Goal: Information Seeking & Learning: Learn about a topic

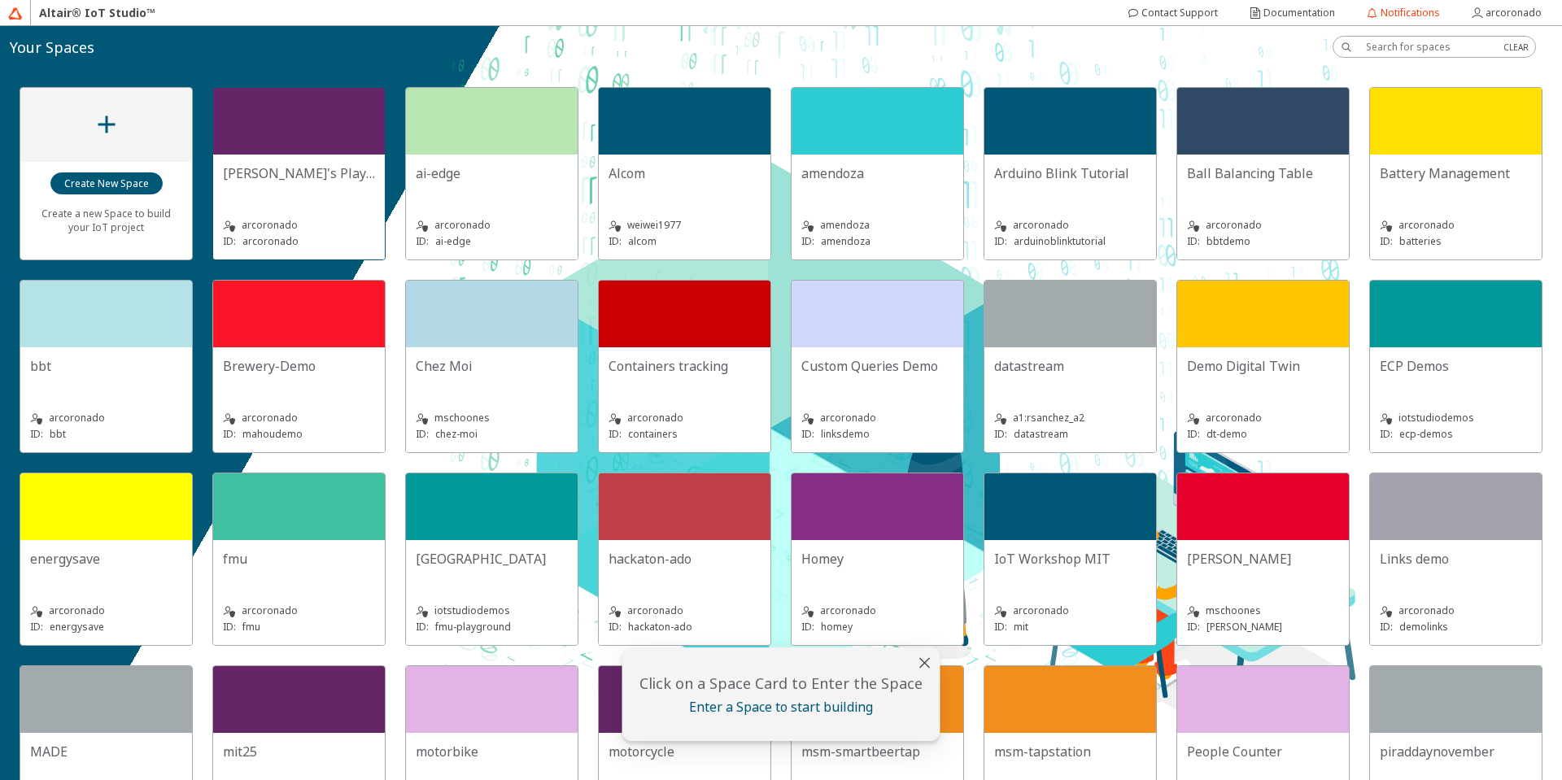
click at [319, 129] on div at bounding box center [299, 121] width 172 height 67
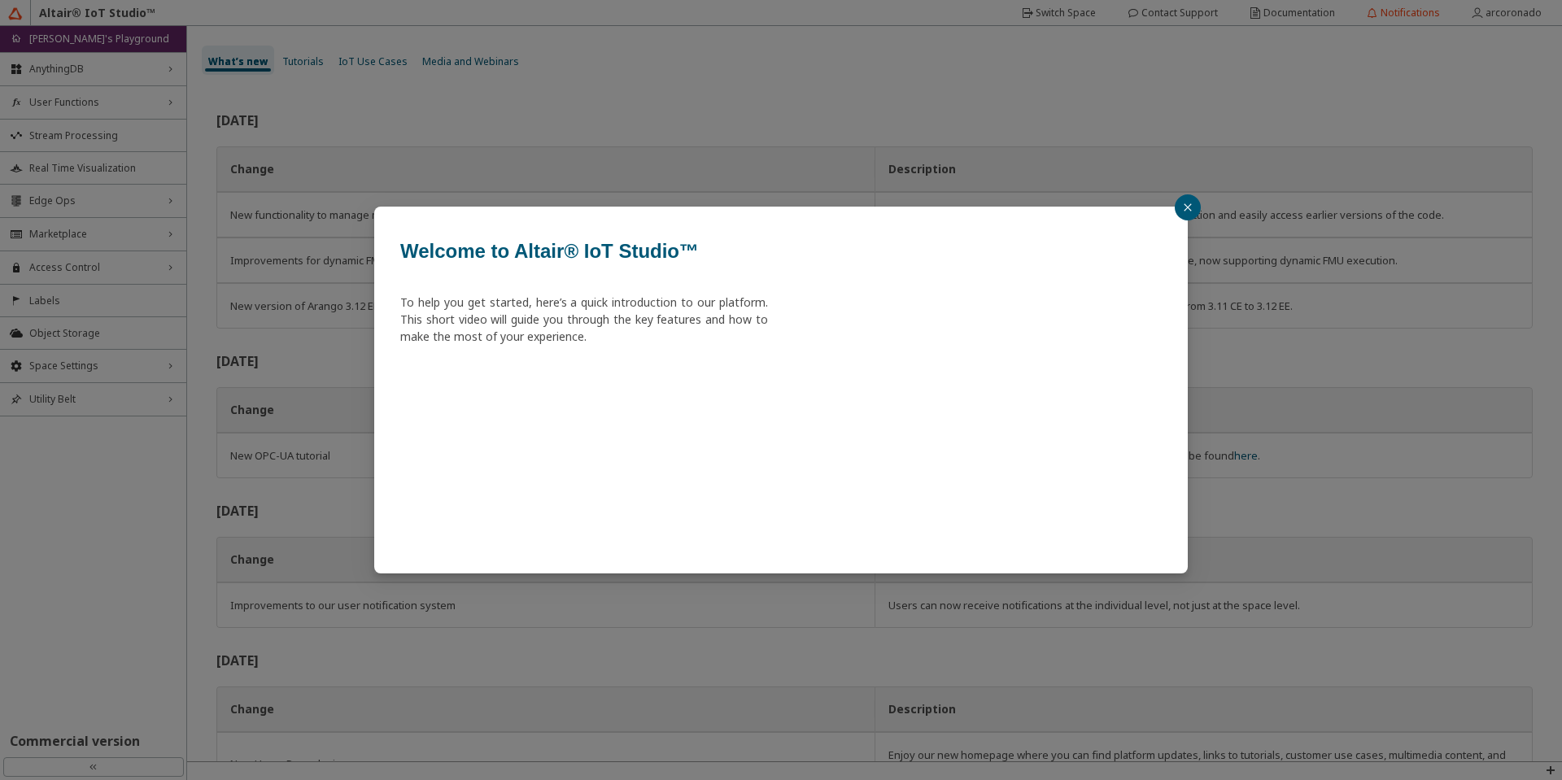
click at [1316, 5] on div "Welcome to Altair® IoT Studio™ To help you get started, here’s a quick introduc…" at bounding box center [781, 390] width 1562 height 780
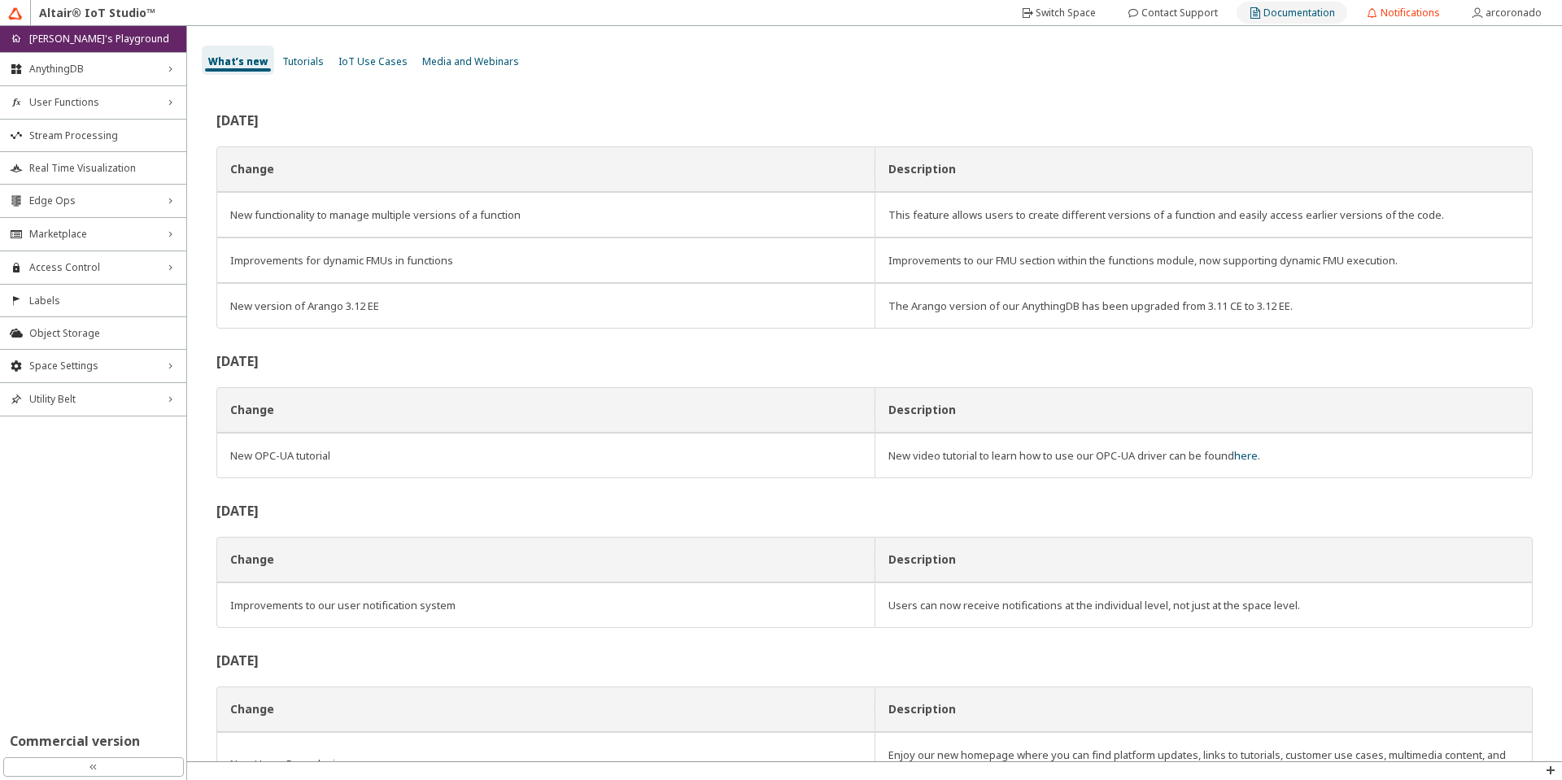
click at [0, 0] on slot "Documentation" at bounding box center [0, 0] width 0 height 0
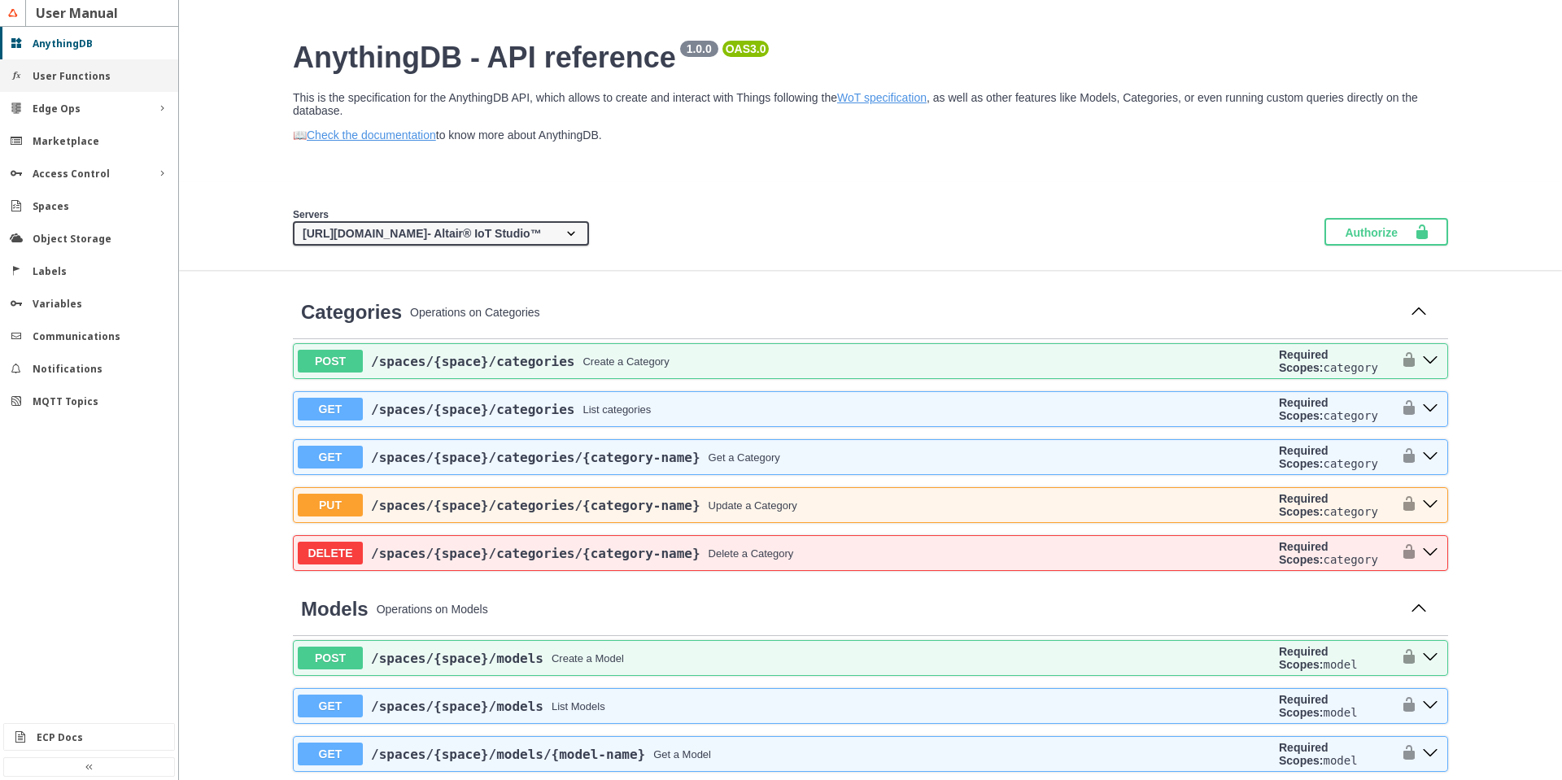
click at [0, 0] on slot "User Functions" at bounding box center [0, 0] width 0 height 0
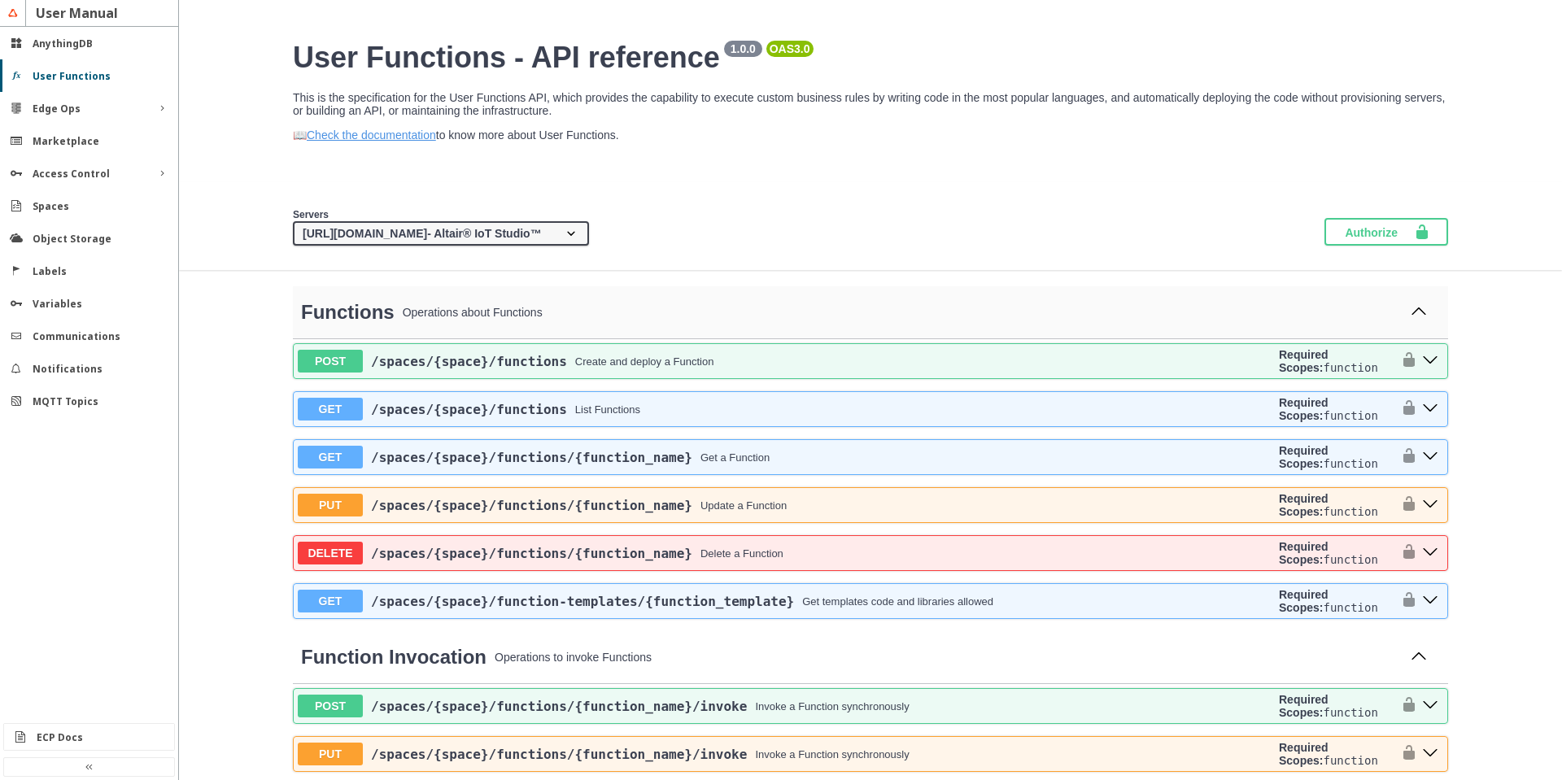
scroll to position [98, 0]
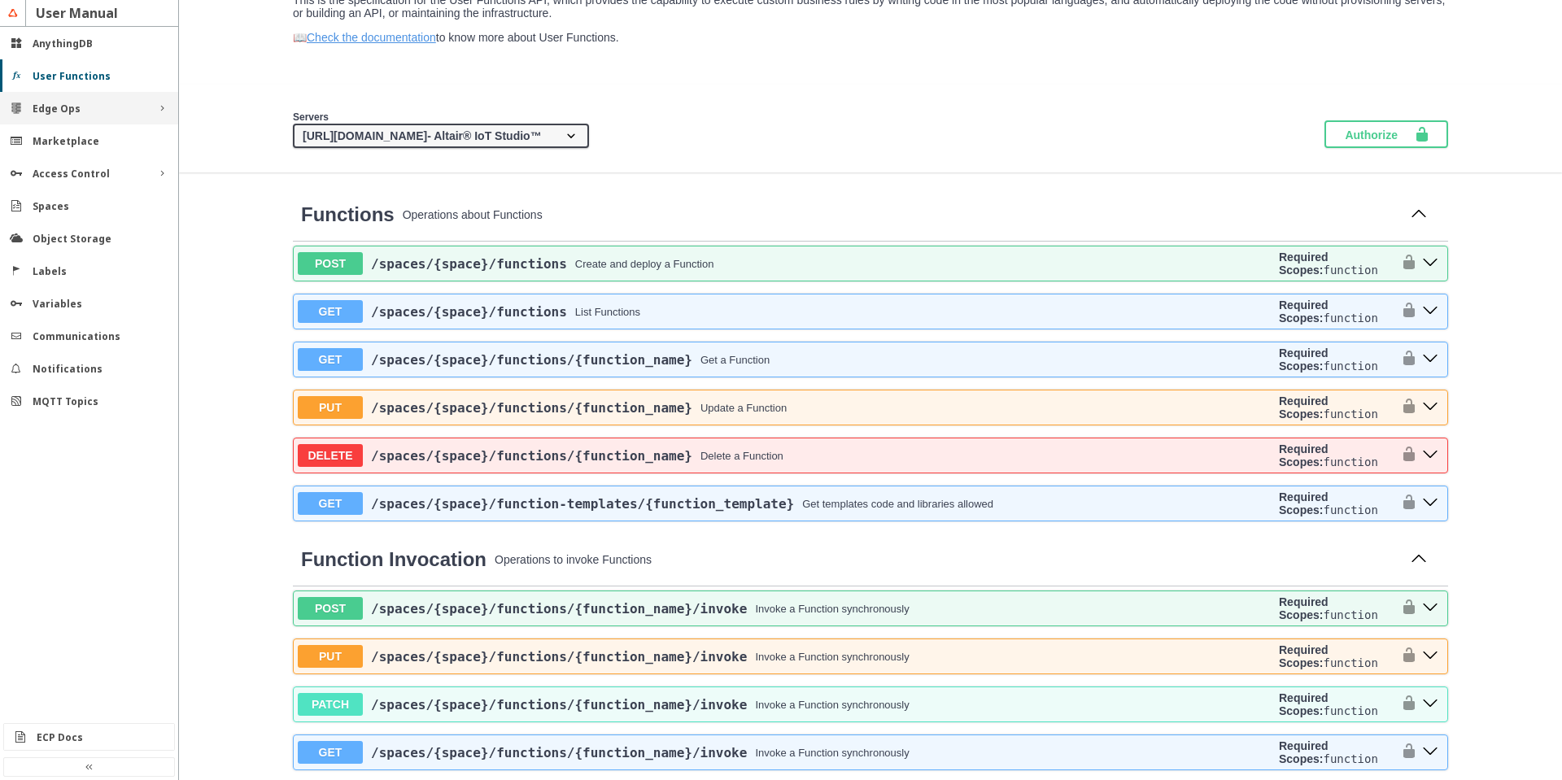
click at [0, 0] on slot "Edge Ops" at bounding box center [0, 0] width 0 height 0
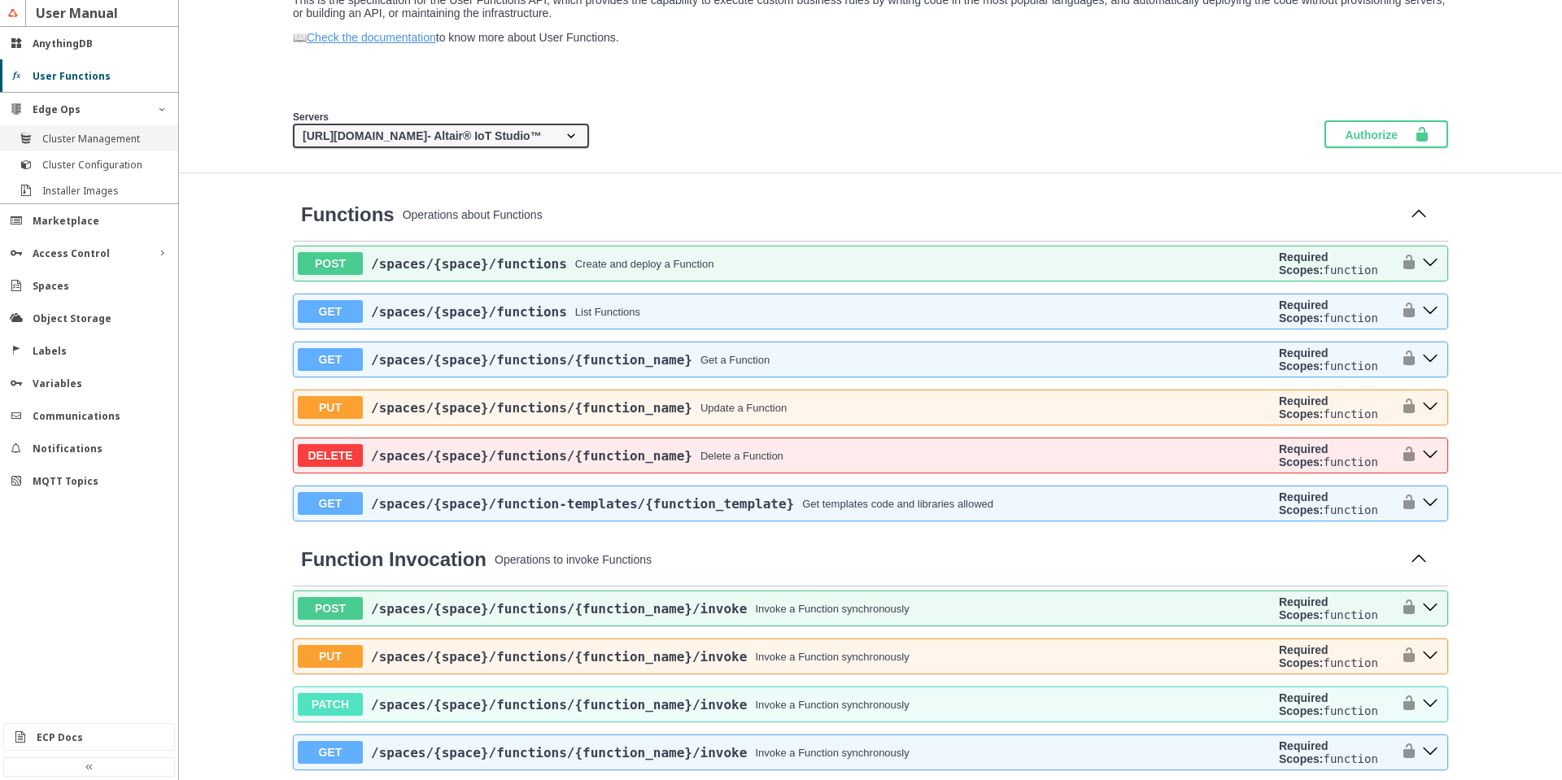
click at [0, 0] on slot "Cluster Management" at bounding box center [0, 0] width 0 height 0
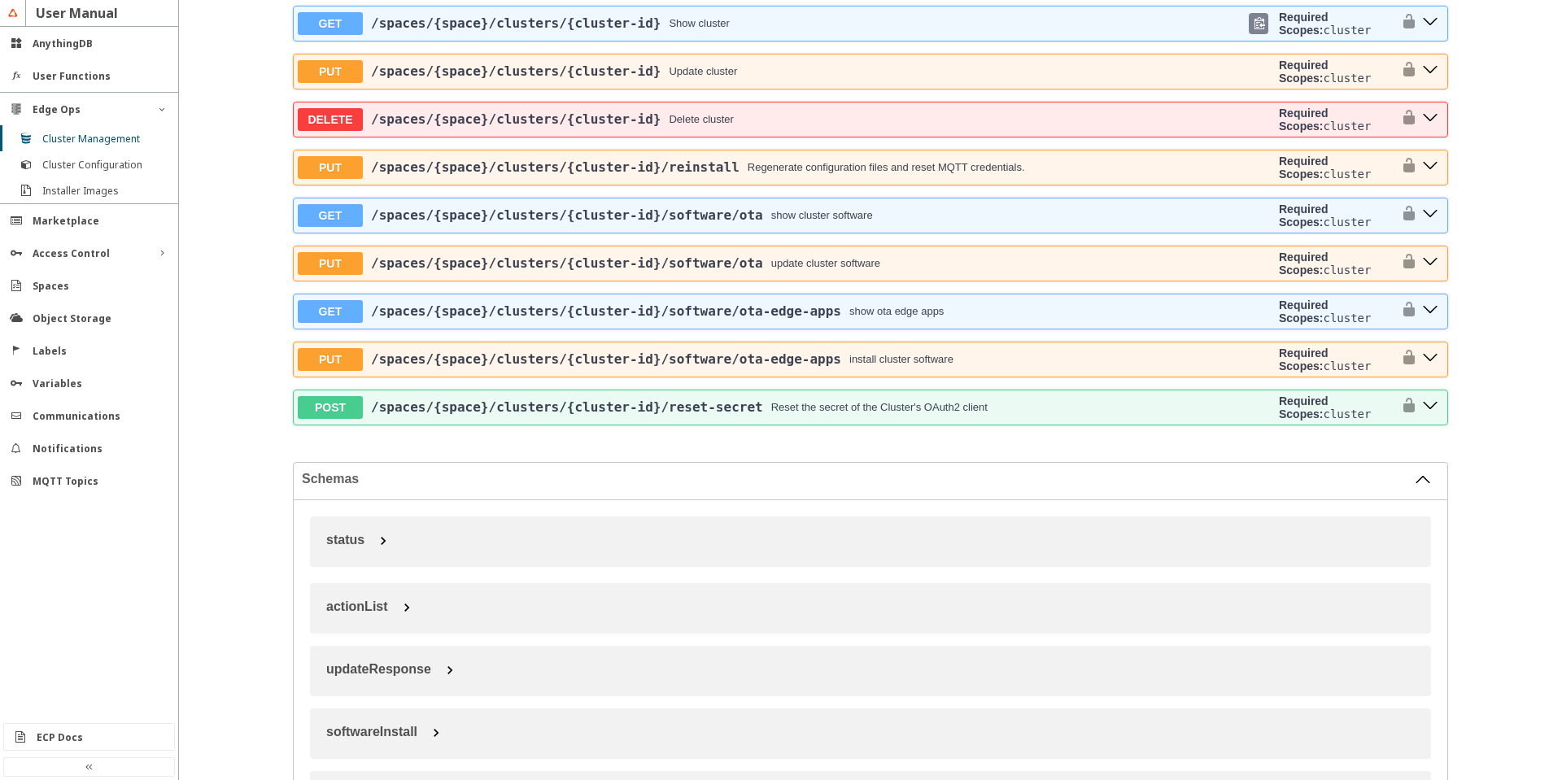
scroll to position [390, 0]
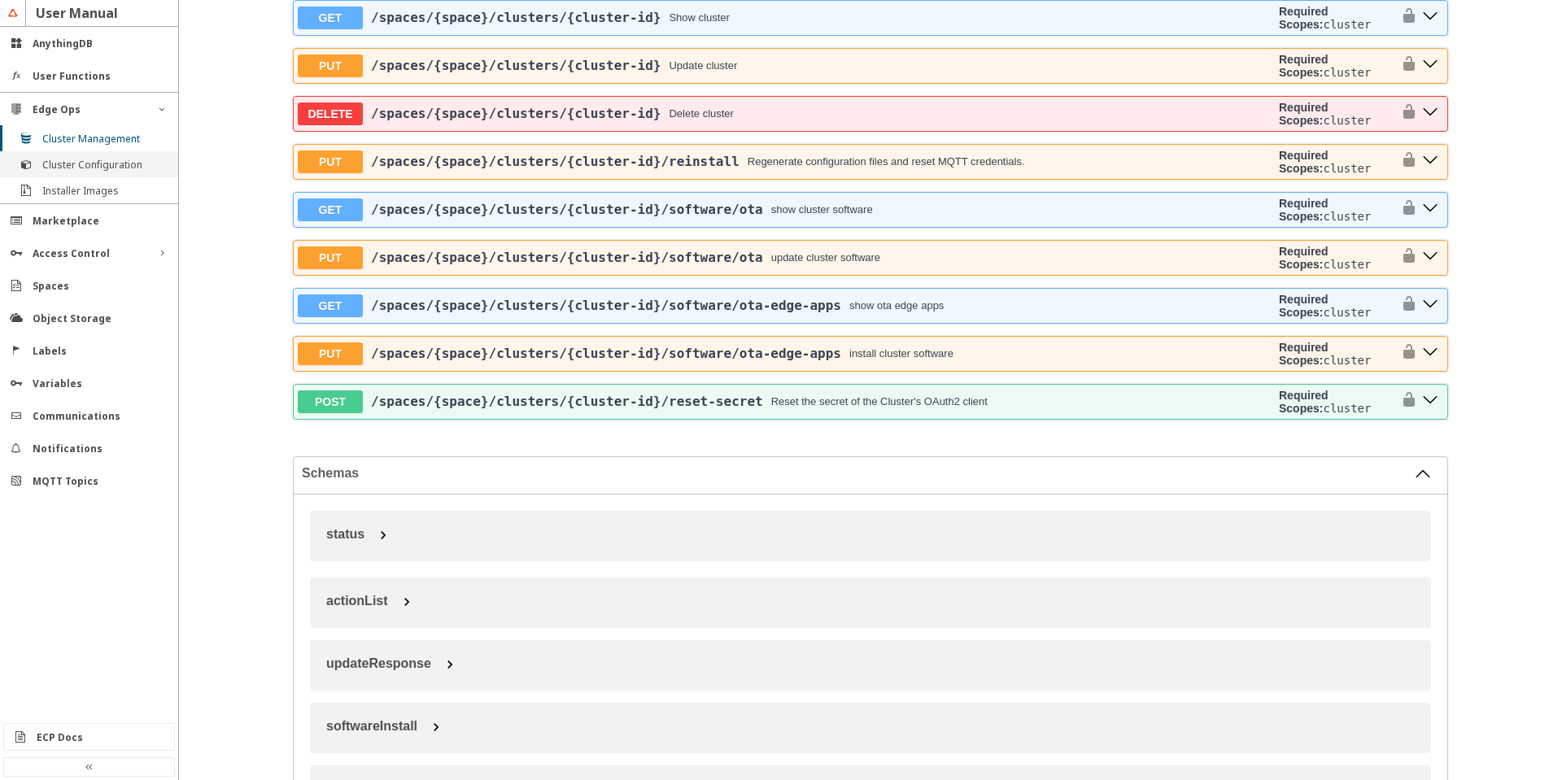
click at [0, 0] on slot "Cluster Configuration" at bounding box center [0, 0] width 0 height 0
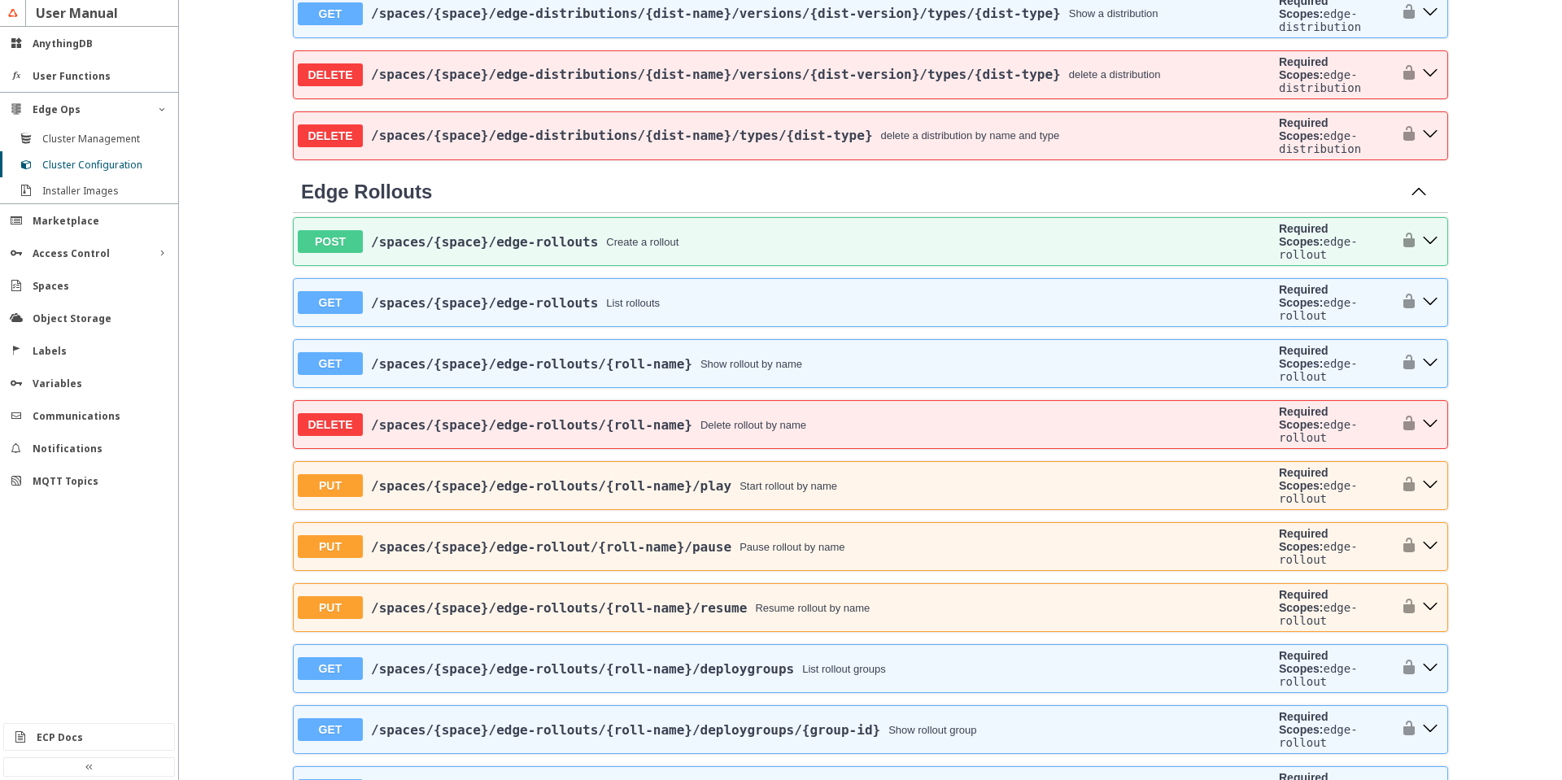
scroll to position [2245, 0]
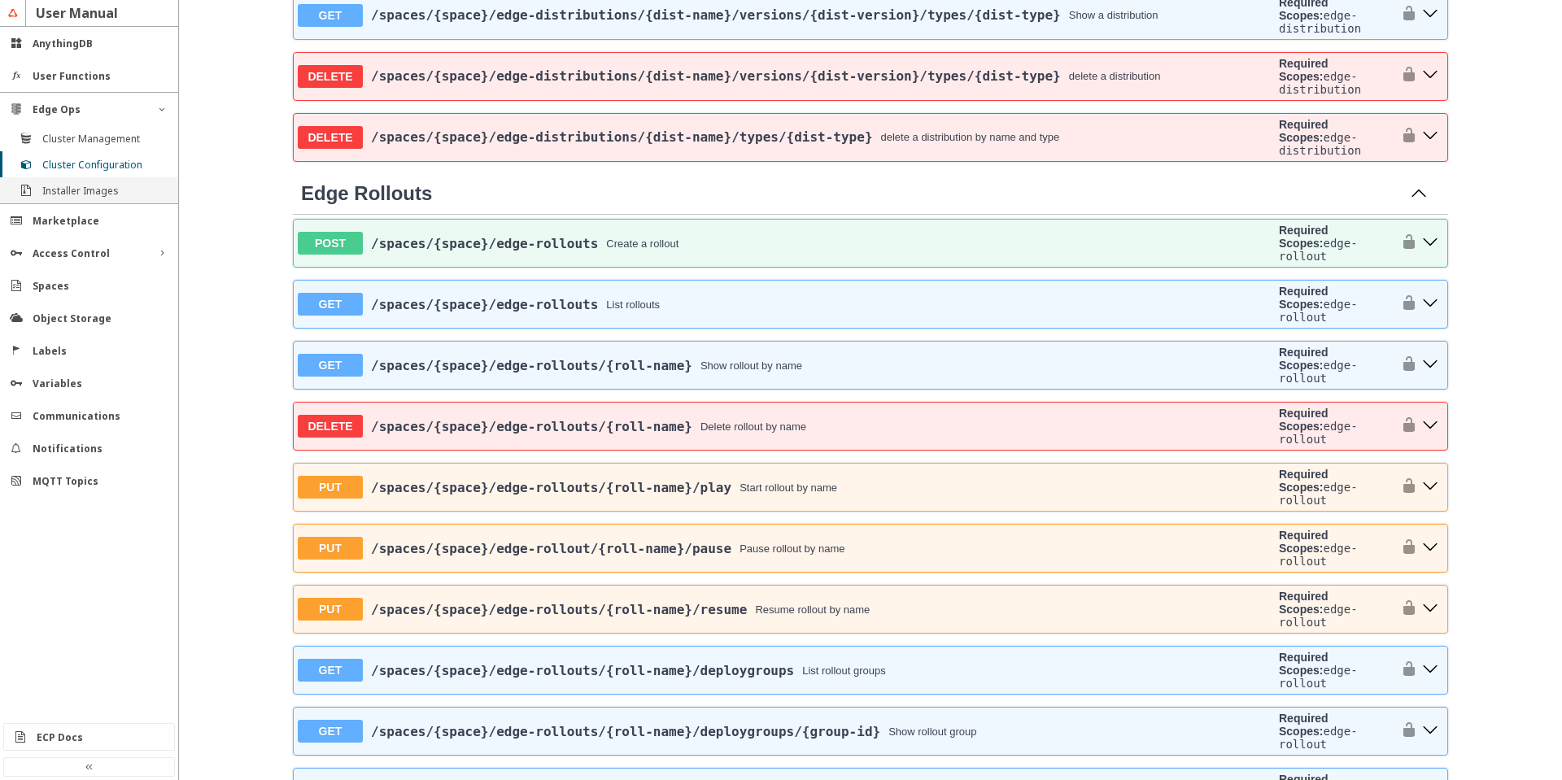
click at [0, 0] on slot "Installer Images" at bounding box center [0, 0] width 0 height 0
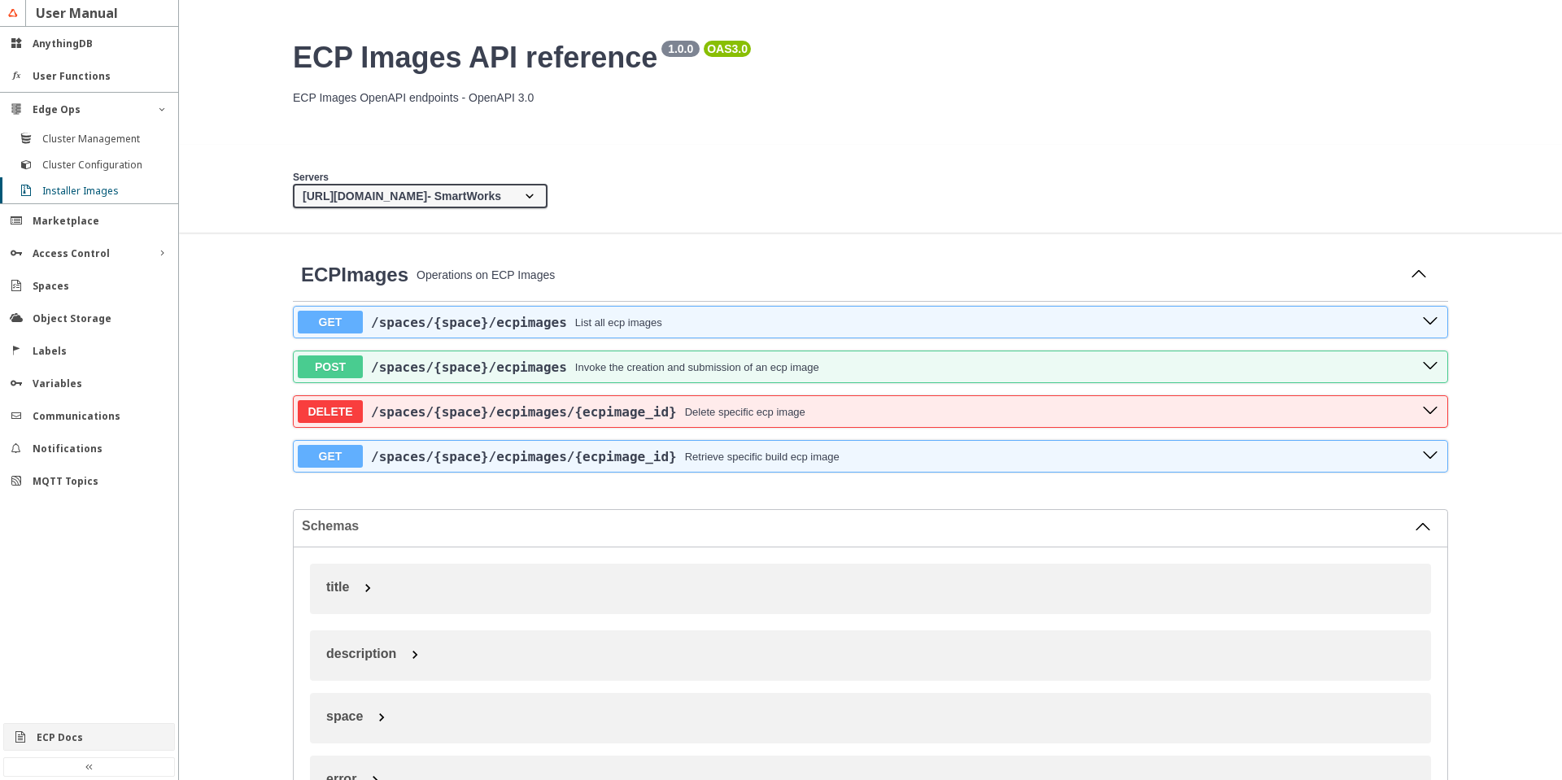
click at [60, 726] on div "ECP Docs" at bounding box center [89, 737] width 170 height 26
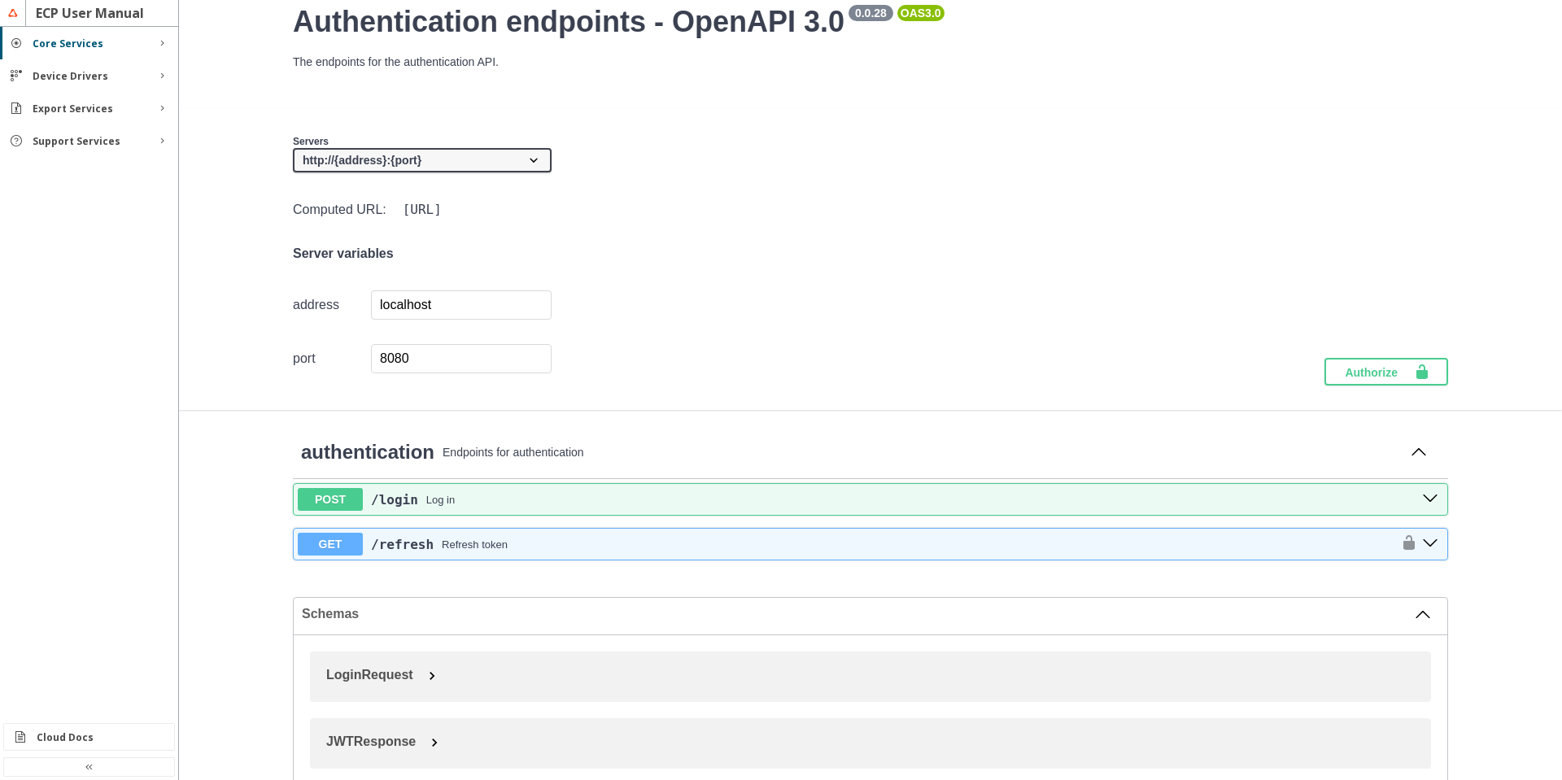
scroll to position [66, 0]
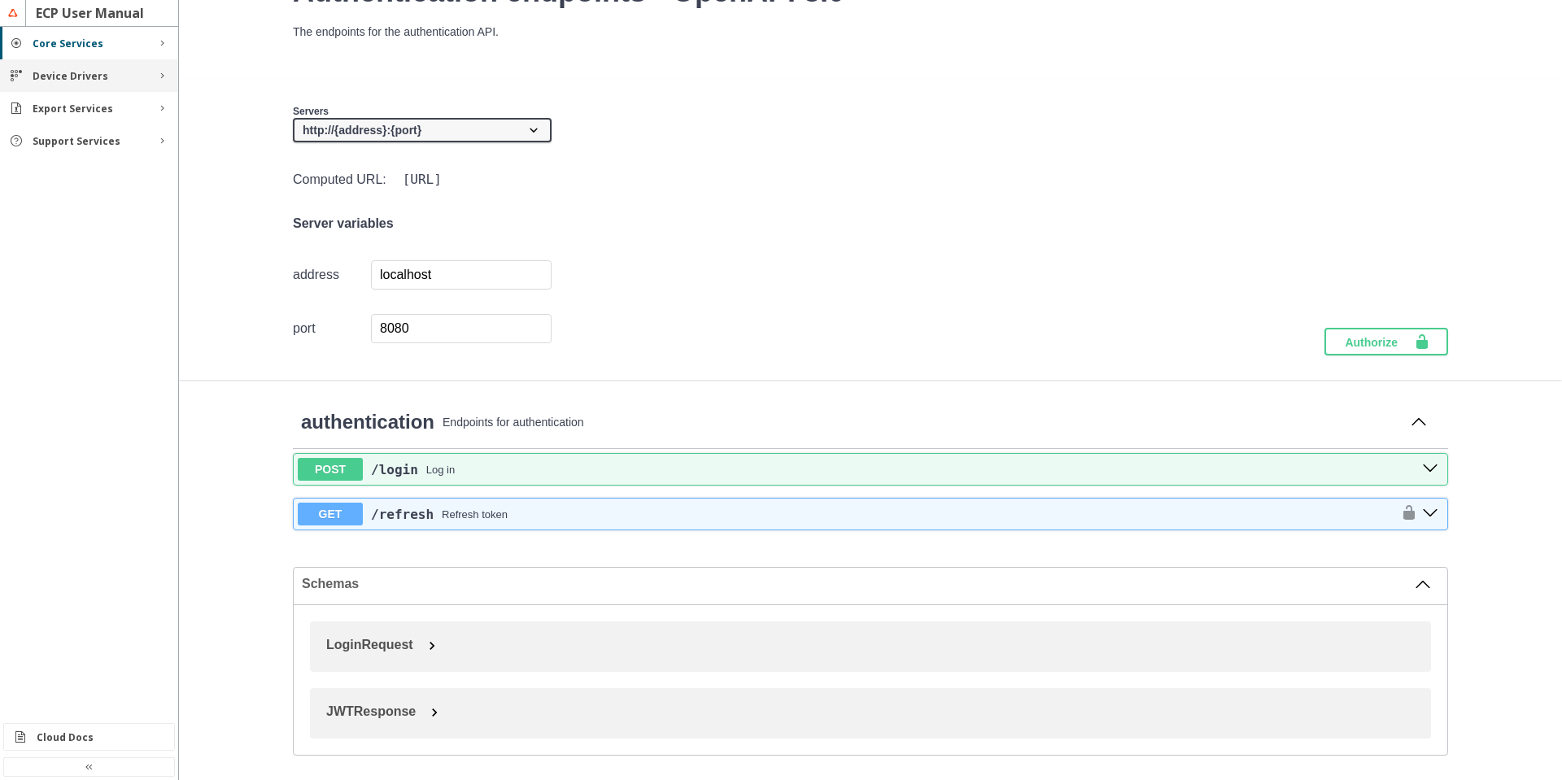
click at [114, 70] on div "Device Drivers" at bounding box center [89, 76] width 113 height 14
click at [94, 180] on div "Export Services" at bounding box center [89, 188] width 178 height 33
click at [0, 0] on slot "Support Services" at bounding box center [0, 0] width 0 height 0
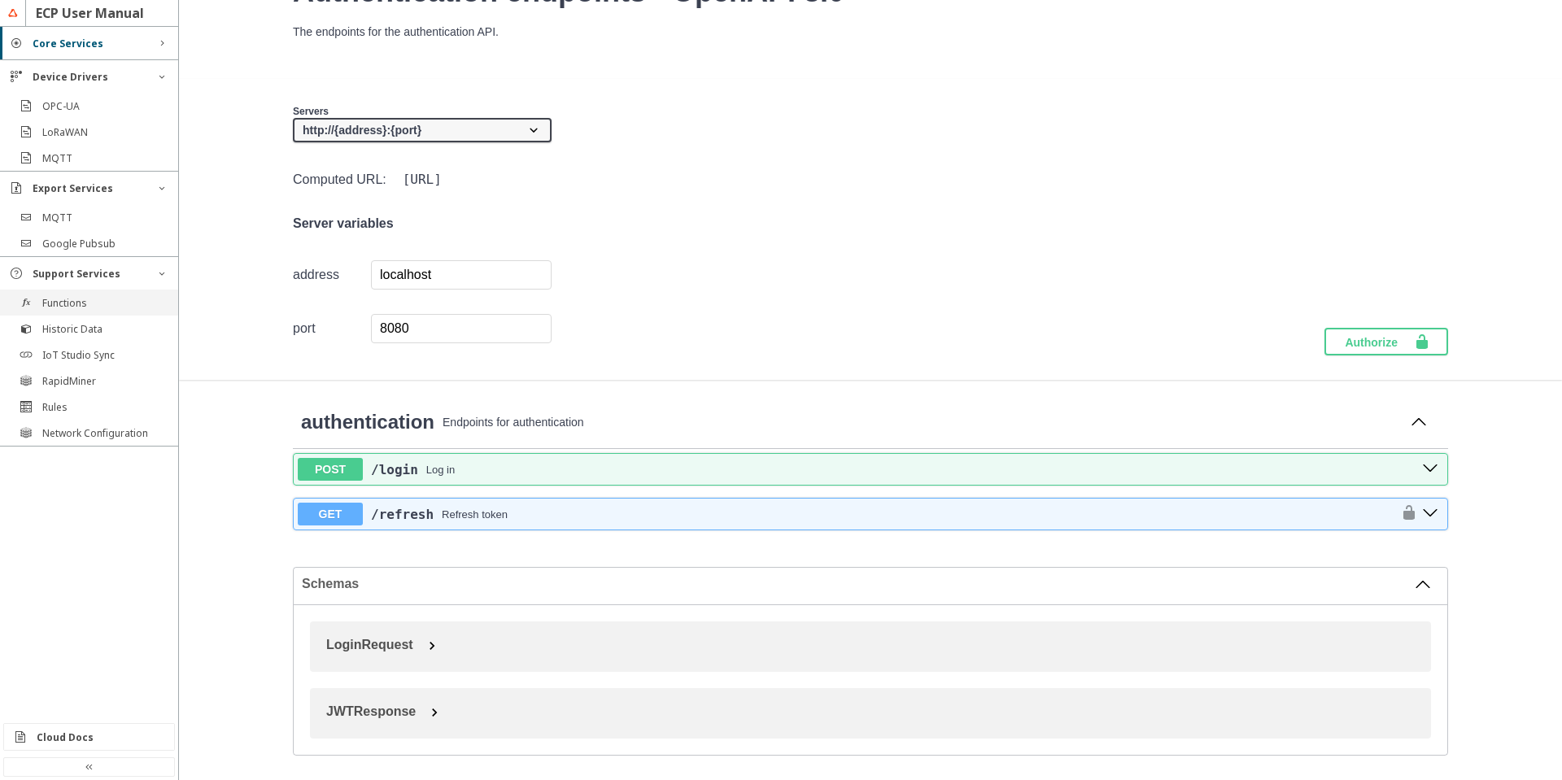
click at [105, 299] on div "Functions" at bounding box center [95, 303] width 107 height 14
